Goal: Obtain resource: Download file/media

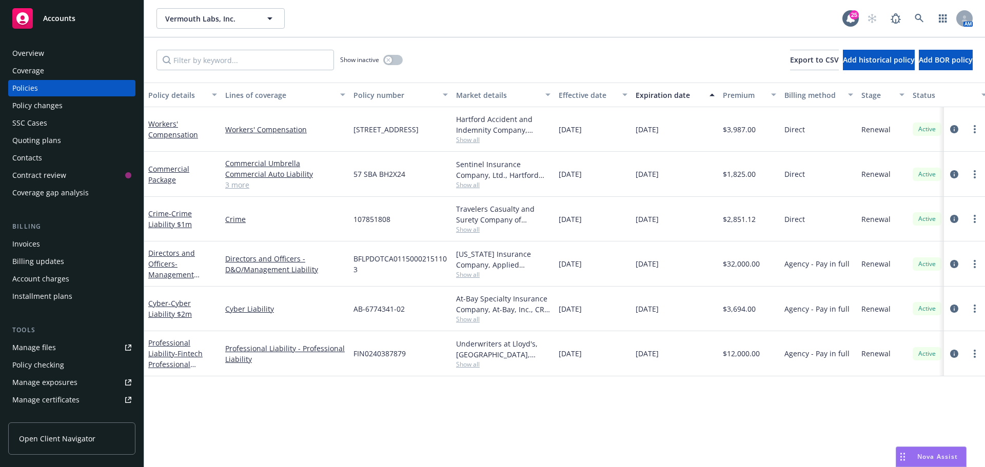
click at [489, 49] on div "Show inactive Export to CSV Add historical policy Add BOR policy" at bounding box center [564, 59] width 841 height 45
click at [919, 21] on icon at bounding box center [919, 18] width 9 height 9
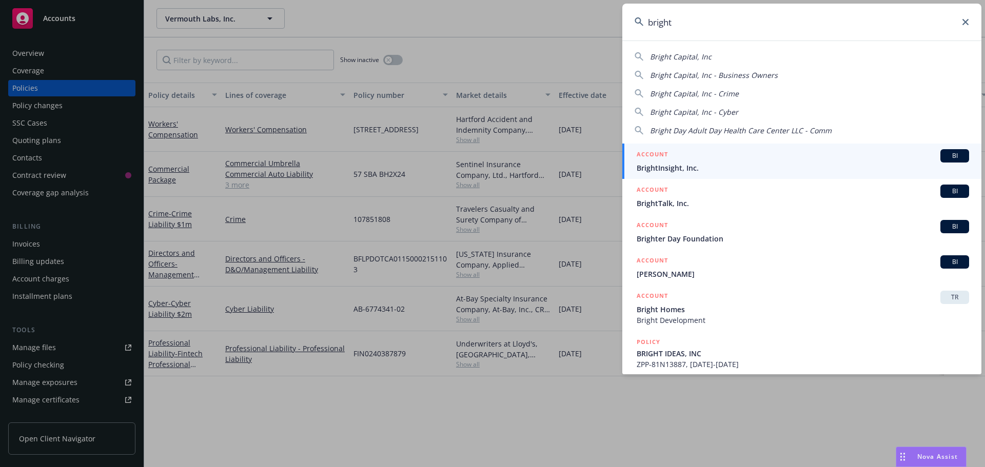
click at [700, 52] on span "Bright Capital, Inc" at bounding box center [681, 57] width 62 height 10
type input "Bright Capital, Inc"
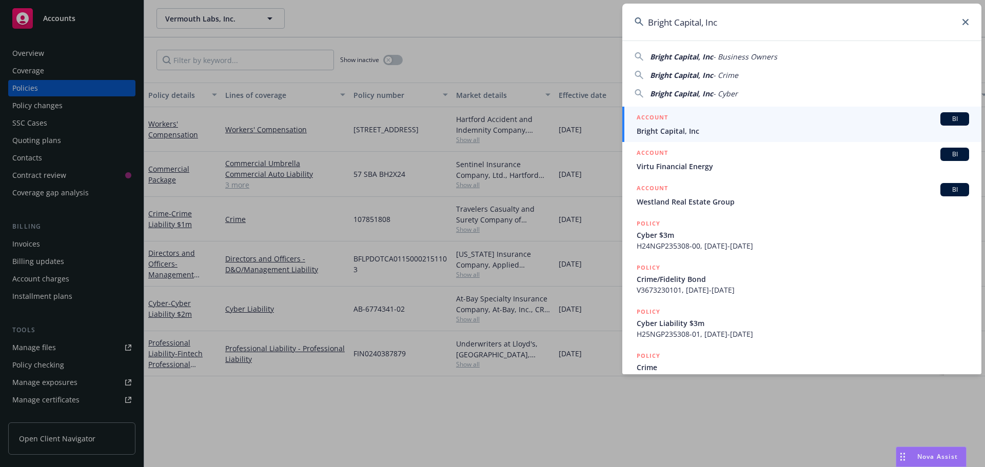
click at [938, 112] on link "ACCOUNT BI Bright Capital, Inc" at bounding box center [801, 124] width 359 height 35
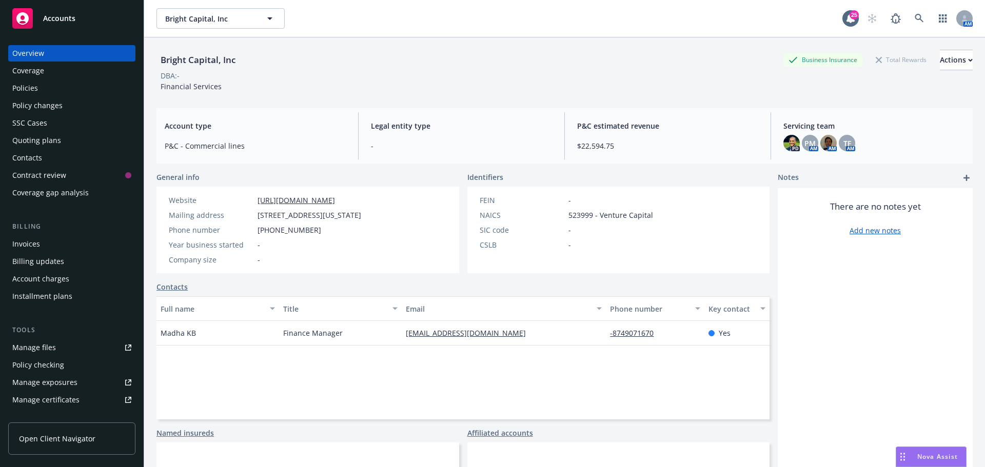
click at [531, 55] on div "Bright Capital, Inc Business Insurance Total Rewards Actions" at bounding box center [564, 60] width 816 height 21
click at [95, 94] on div "Policies" at bounding box center [71, 88] width 119 height 16
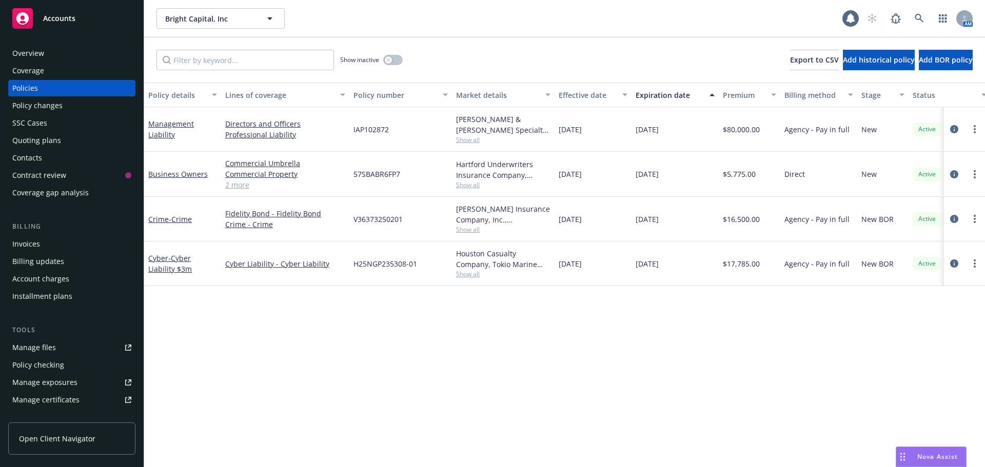
click at [454, 331] on div "Policy details Lines of coverage Policy number Market details Effective date Ex…" at bounding box center [564, 275] width 841 height 385
click at [439, 332] on div "Policy details Lines of coverage Policy number Market details Effective date Ex…" at bounding box center [564, 275] width 841 height 385
click at [45, 244] on div "Invoices" at bounding box center [71, 244] width 119 height 16
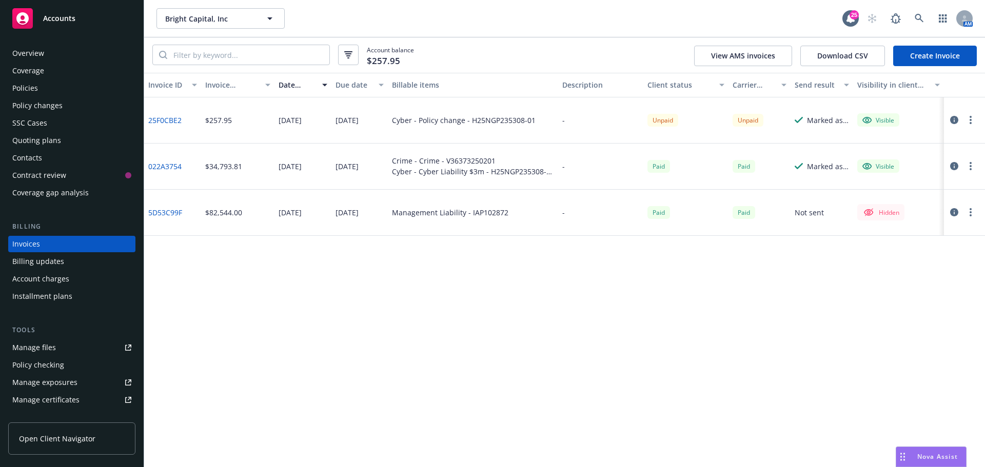
click at [47, 94] on div "Policies" at bounding box center [71, 88] width 119 height 16
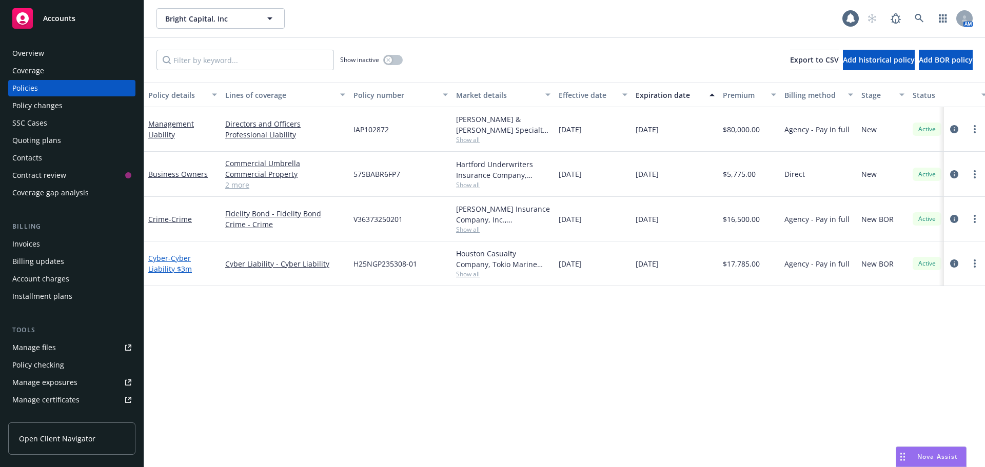
click at [168, 261] on span "- Cyber Liability $3m" at bounding box center [170, 263] width 44 height 21
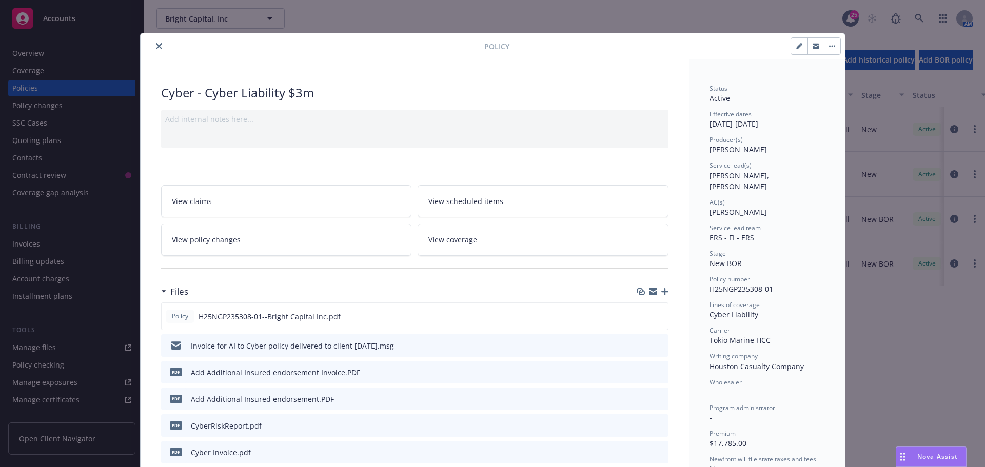
click at [658, 345] on icon "preview file" at bounding box center [658, 345] width 9 height 7
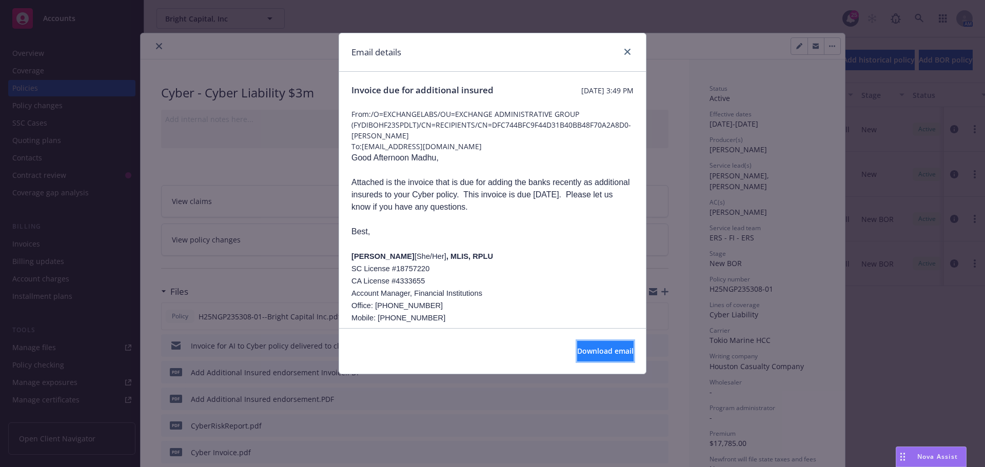
click at [586, 350] on span "Download email" at bounding box center [605, 351] width 56 height 10
click at [627, 48] on link "close" at bounding box center [627, 52] width 12 height 12
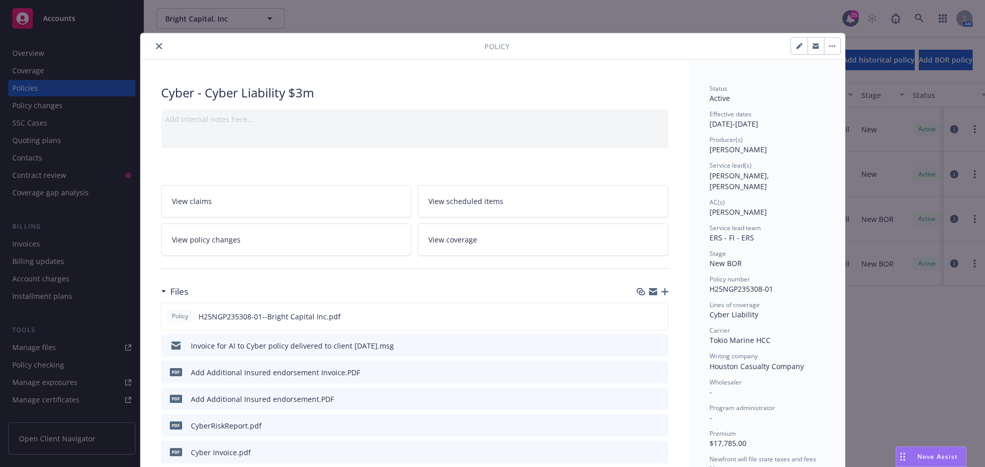
click at [156, 46] on icon "close" at bounding box center [159, 46] width 6 height 6
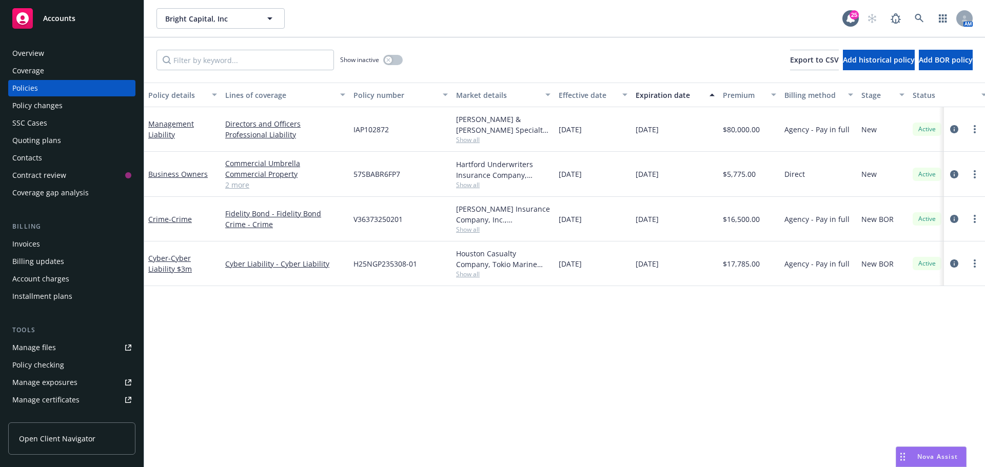
click at [575, 17] on div "Bright Capital, Inc Bright Capital, Inc" at bounding box center [499, 18] width 686 height 21
click at [266, 337] on div "Policy details Lines of coverage Policy number Market details Effective date Ex…" at bounding box center [564, 275] width 841 height 385
click at [515, 52] on div "Show inactive Export to CSV Add historical policy Add BOR policy" at bounding box center [564, 59] width 841 height 45
